Goal: Navigation & Orientation: Find specific page/section

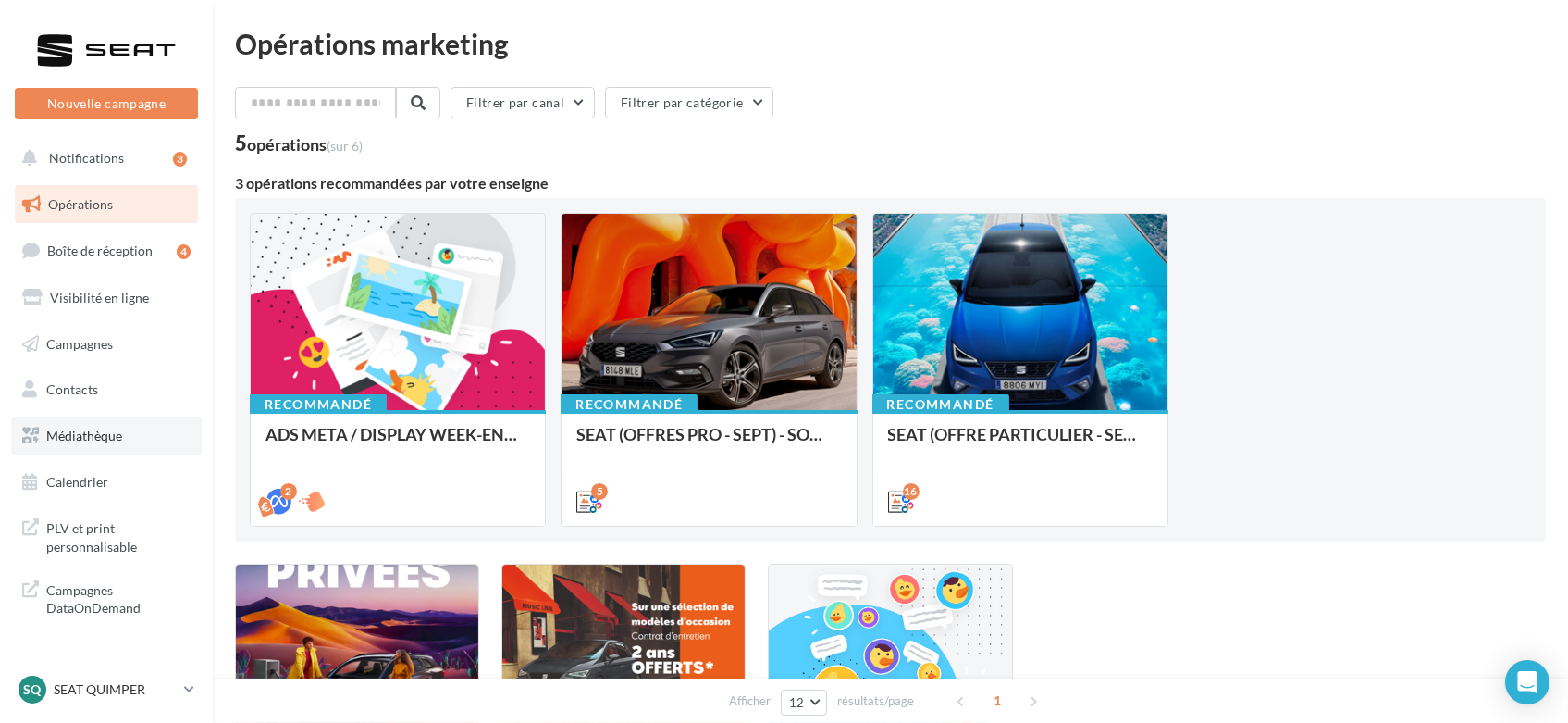
click at [96, 435] on span "Médiathèque" at bounding box center [83, 436] width 75 height 15
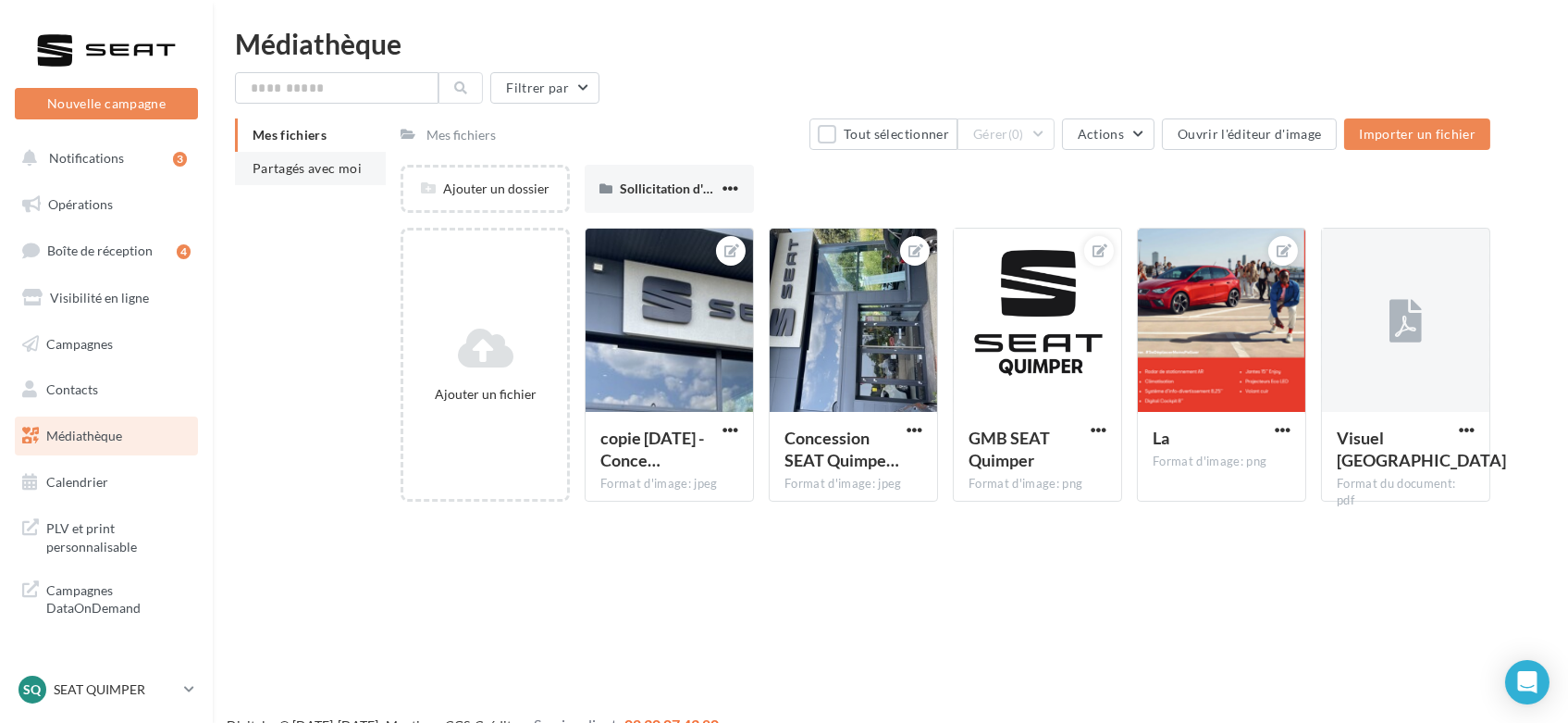
click at [282, 173] on span "Partagés avec moi" at bounding box center [307, 168] width 109 height 15
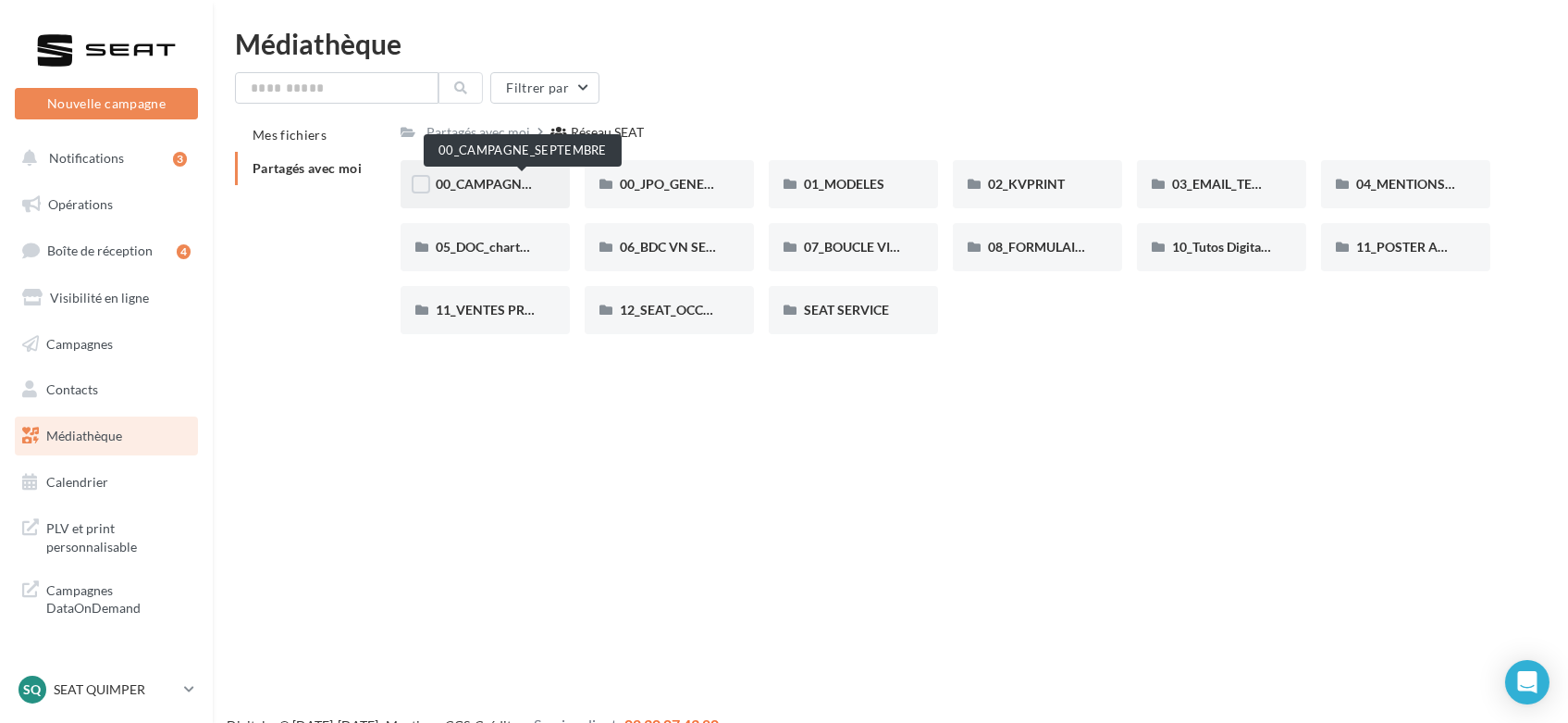
click at [479, 177] on span "00_CAMPAGNE_SEPTEMBRE" at bounding box center [521, 183] width 173 height 15
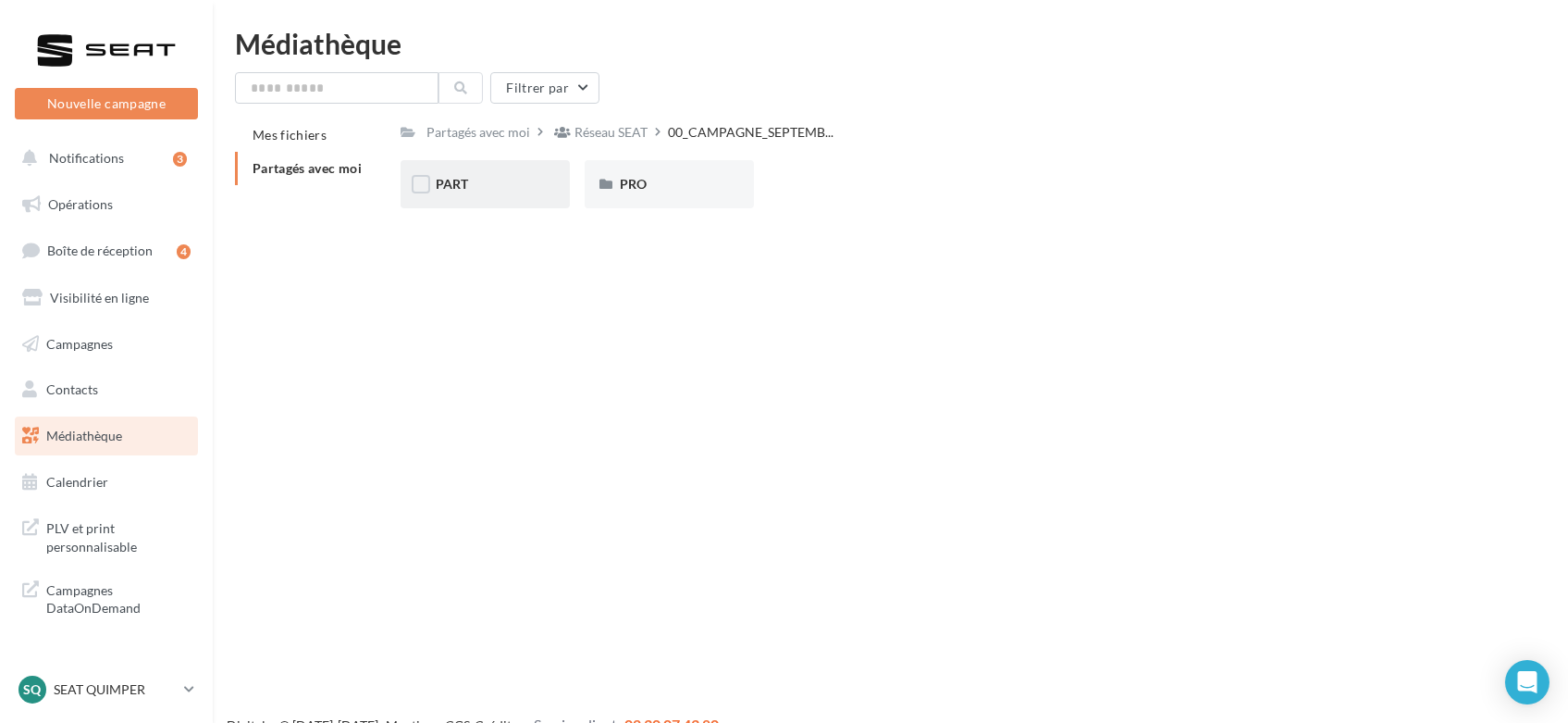
click at [496, 193] on div "PART" at bounding box center [485, 183] width 99 height 18
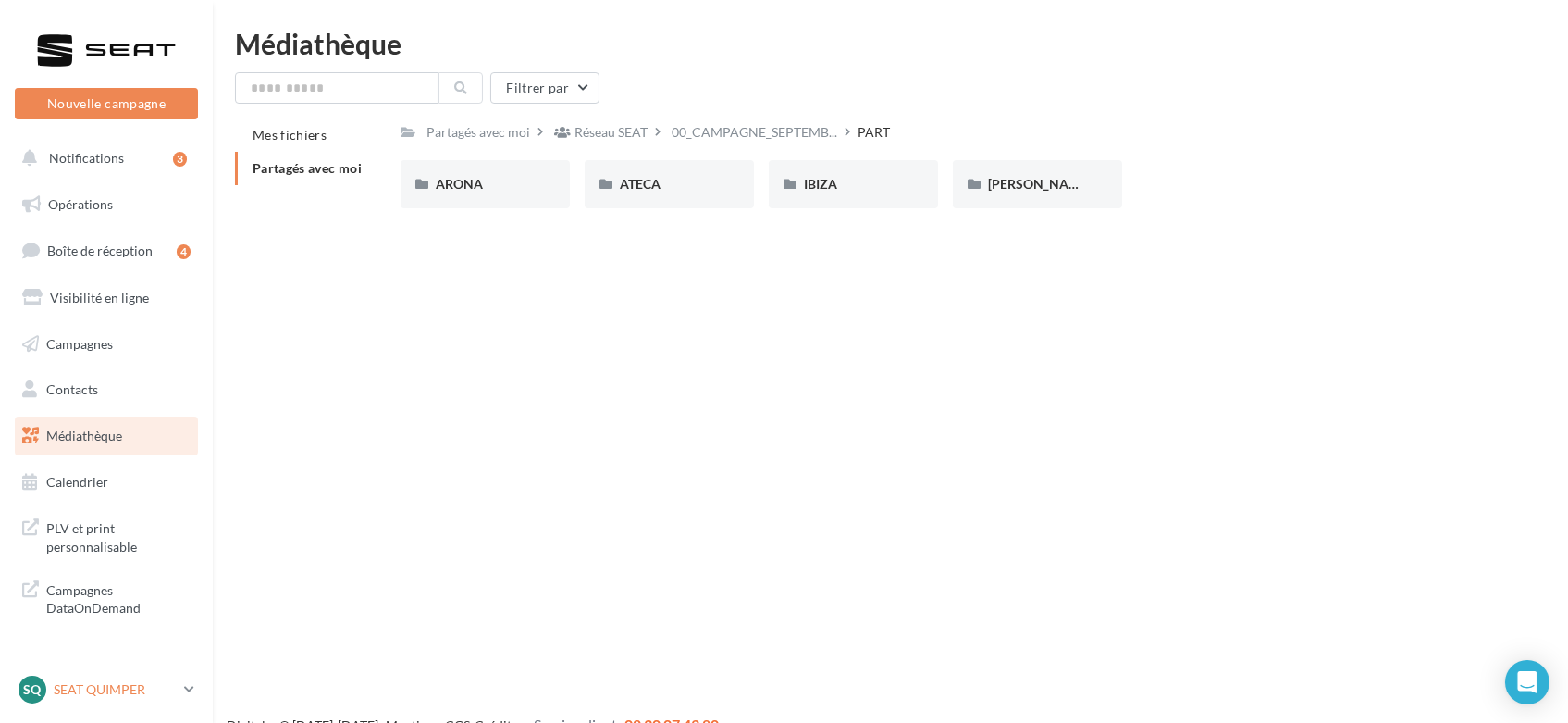
click at [92, 691] on p "SEAT QUIMPER" at bounding box center [115, 689] width 123 height 18
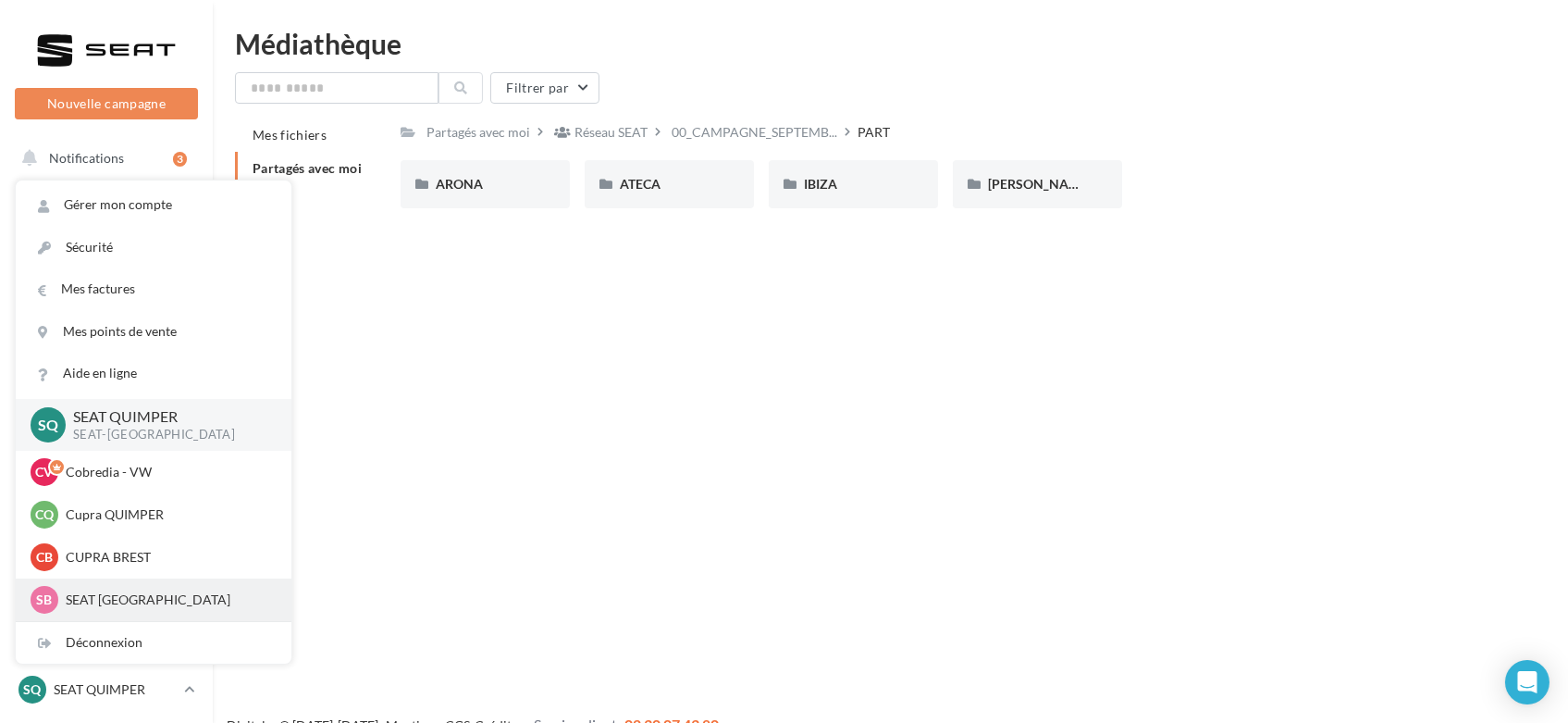
click at [105, 580] on div "SB SEAT BREST SEAT-BREST" at bounding box center [153, 600] width 276 height 43
click at [135, 561] on p "CUPRA BREST" at bounding box center [167, 557] width 203 height 18
